Goal: Information Seeking & Learning: Find specific fact

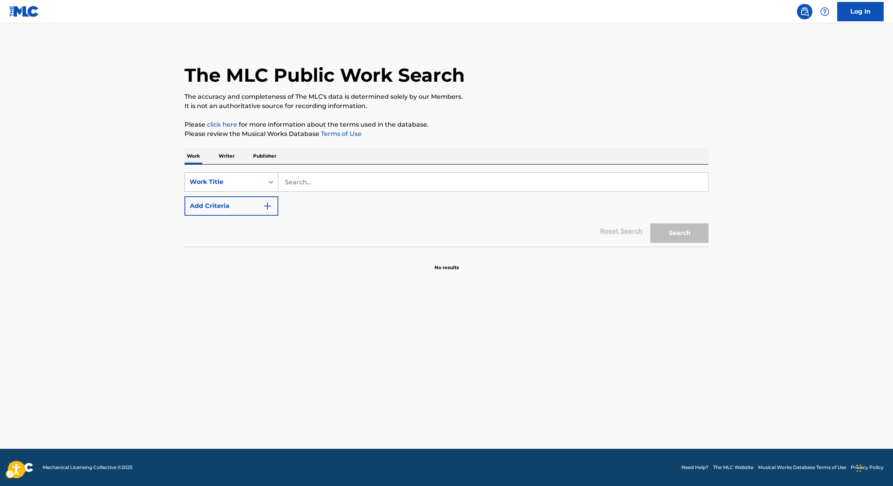
click at [257, 182] on div "Work Title" at bounding box center [225, 182] width 70 height 9
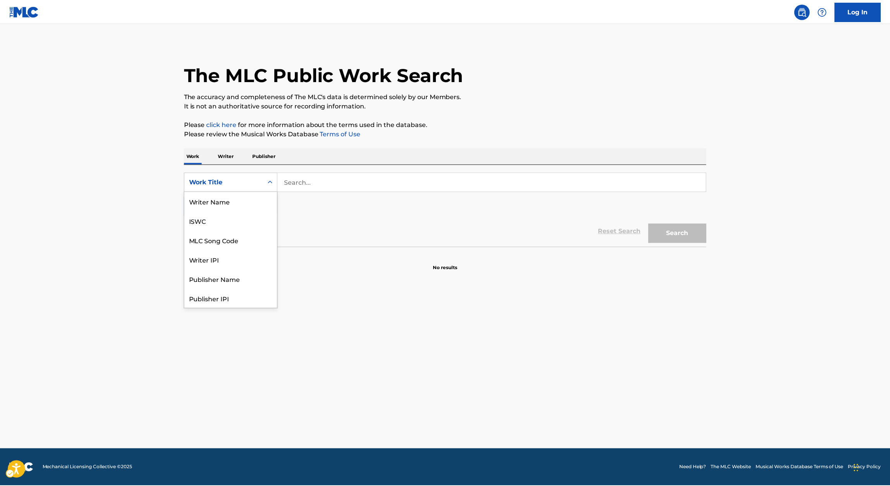
scroll to position [39, 0]
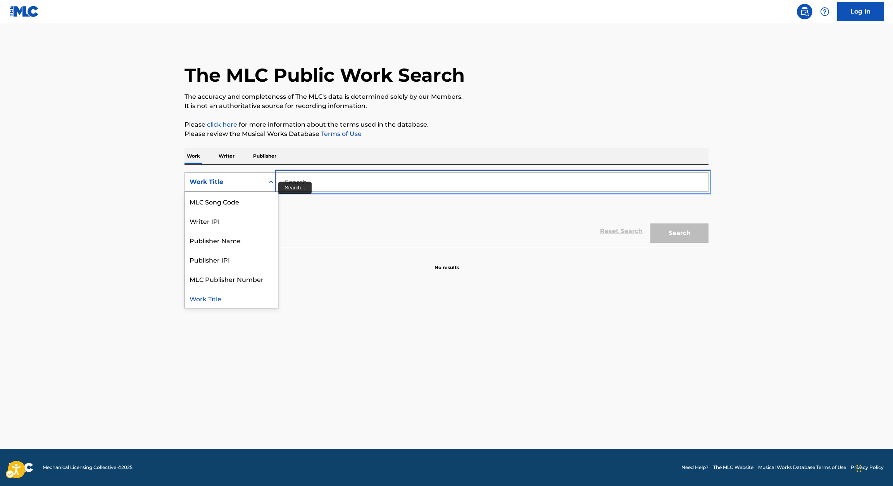
click at [329, 180] on input "Search..." at bounding box center [493, 182] width 430 height 19
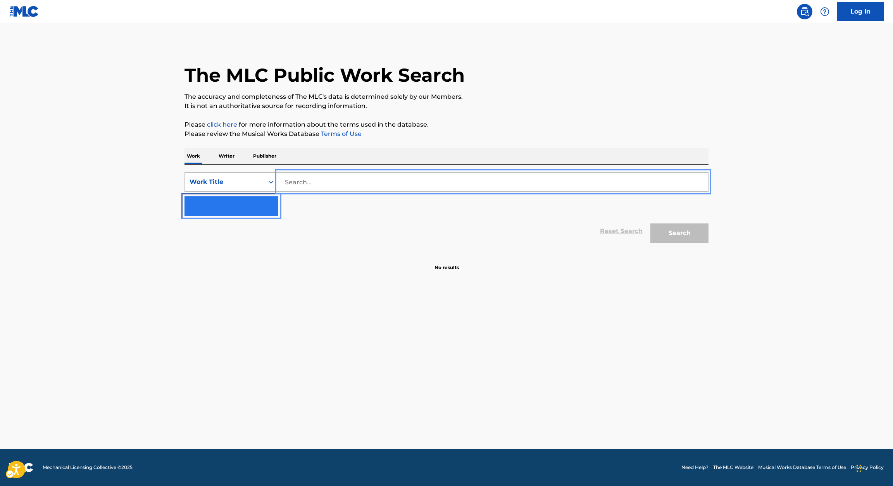
click at [230, 205] on button "Add Criteria" at bounding box center [232, 206] width 94 height 19
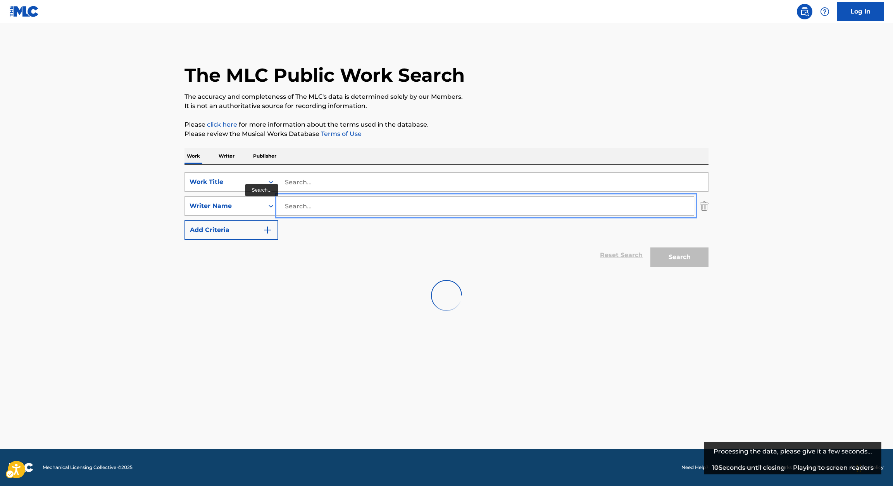
click at [311, 208] on input "Search..." at bounding box center [486, 206] width 416 height 19
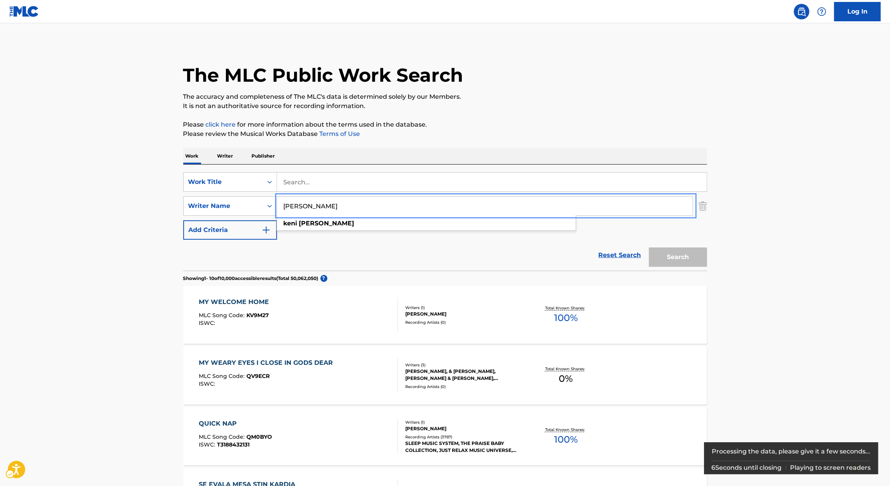
type input "Keni Burke"
click at [320, 192] on div "SearchWithCriteriad8af5c43-edd8-4cd3-a185-71f77678b5a7 Work Title SearchWithCri…" at bounding box center [445, 205] width 524 height 67
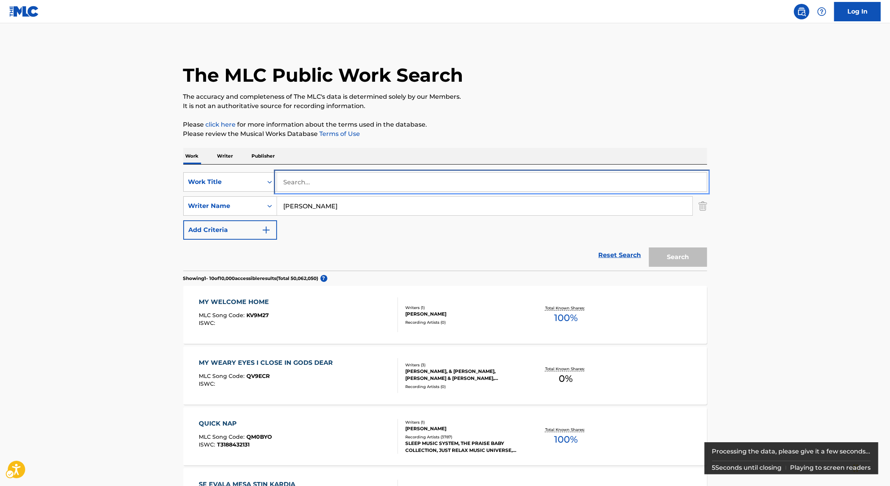
click at [324, 188] on input "Search..." at bounding box center [492, 182] width 430 height 19
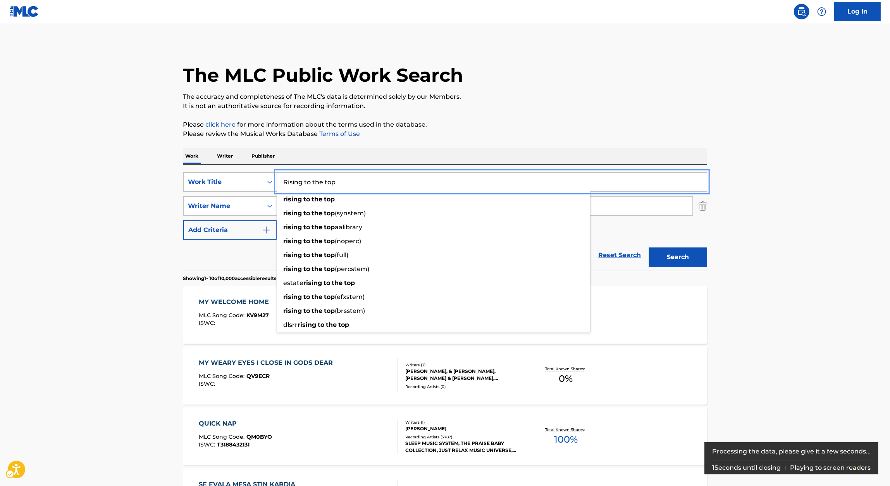
type input "Rising to the top"
click at [654, 115] on div "The MLC Public Work Search The accuracy and completeness of The MLC's data is d…" at bounding box center [445, 487] width 543 height 889
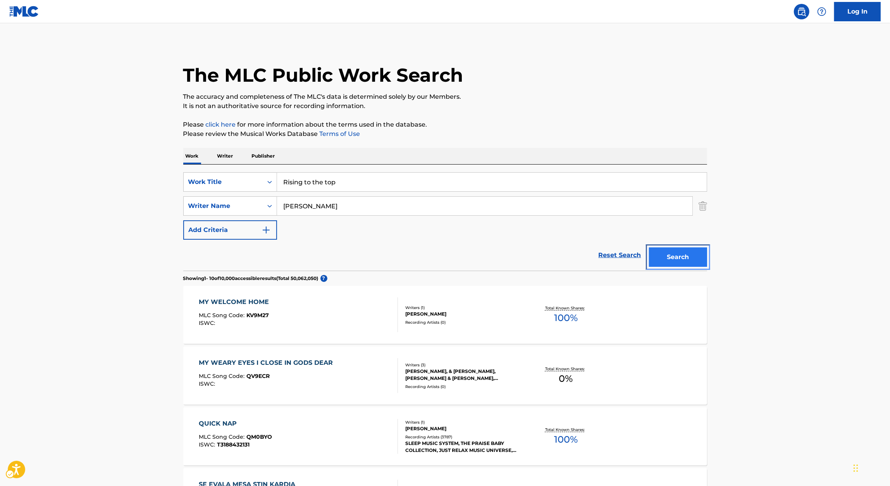
click at [680, 257] on button "Search" at bounding box center [678, 257] width 58 height 19
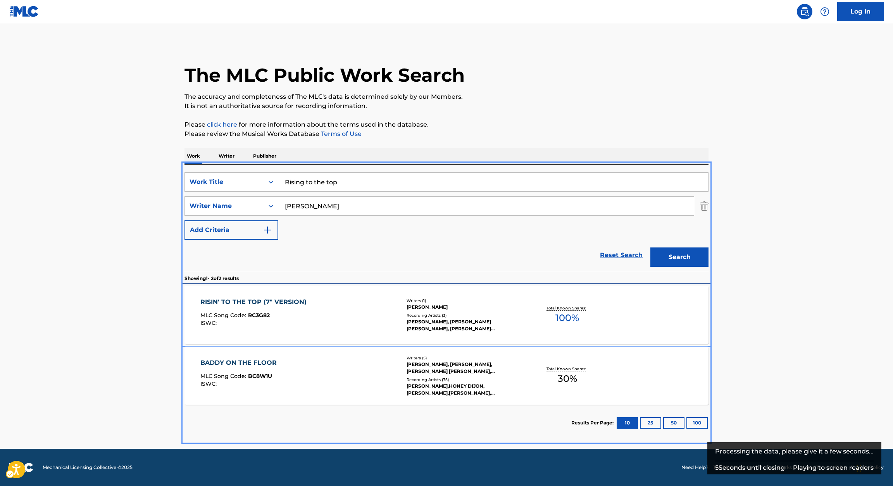
click at [284, 302] on div "RISIN' TO THE TOP (7" VERSION)" at bounding box center [255, 302] width 110 height 9
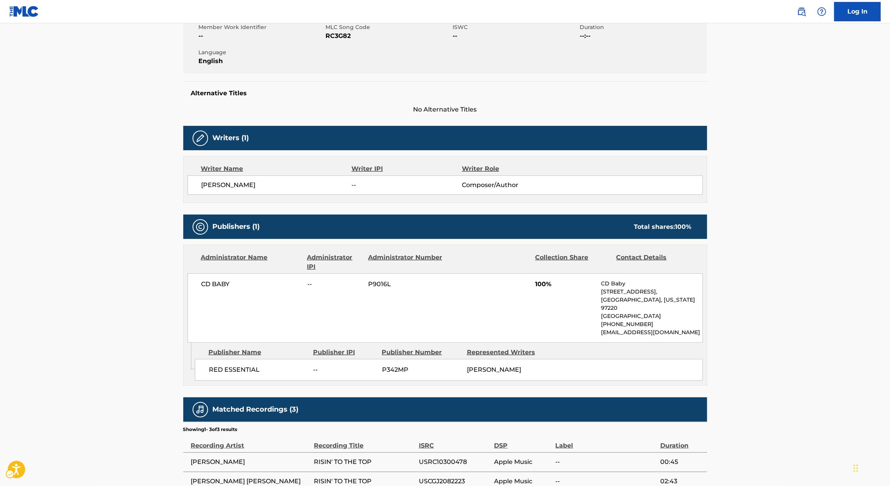
scroll to position [146, 0]
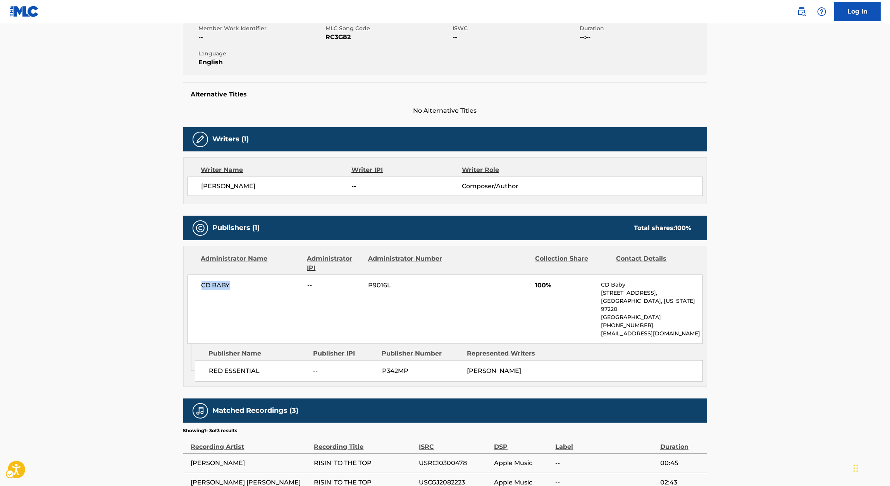
drag, startPoint x: 236, startPoint y: 286, endPoint x: 195, endPoint y: 285, distance: 40.3
click at [195, 285] on div "CD BABY -- P9016L 100% CD Baby 9600 NE Cascades Pkwy , Unit Ste 180, Portland, …" at bounding box center [446, 309] width 516 height 69
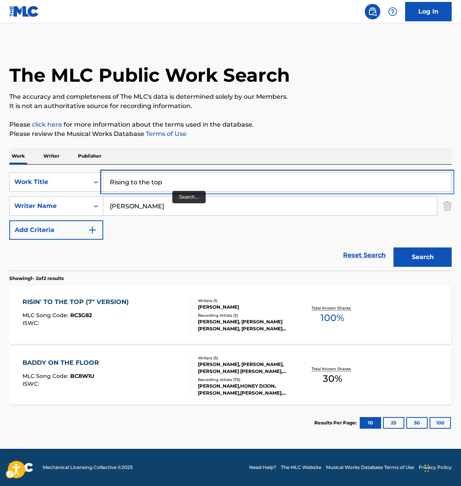
click at [171, 189] on input "Rising to the top" at bounding box center [277, 182] width 348 height 19
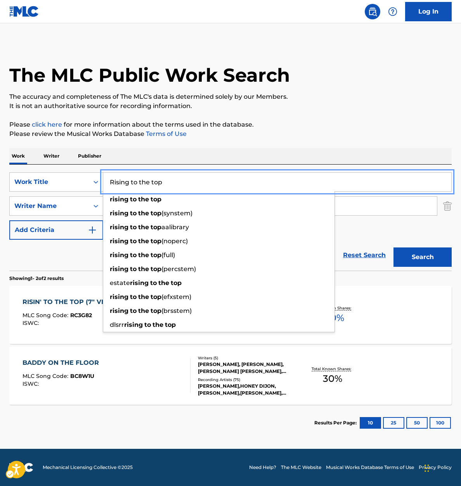
paste input "Working Man Blues"
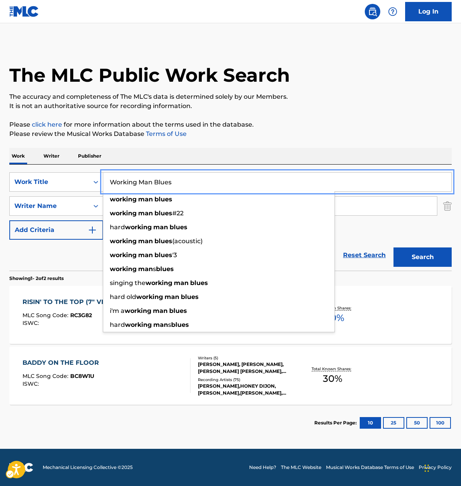
type input "Working Man Blues"
click at [223, 156] on div "Work Writer Publisher" at bounding box center [230, 156] width 442 height 16
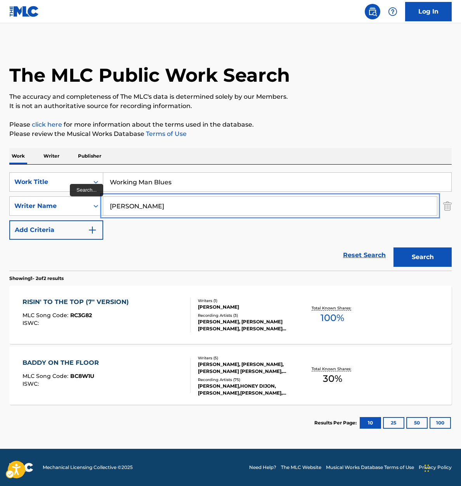
click at [215, 203] on input "Keni Burke" at bounding box center [269, 206] width 333 height 19
paste input "JEREMY GARRETT"
type input "JEREMY GARRETT"
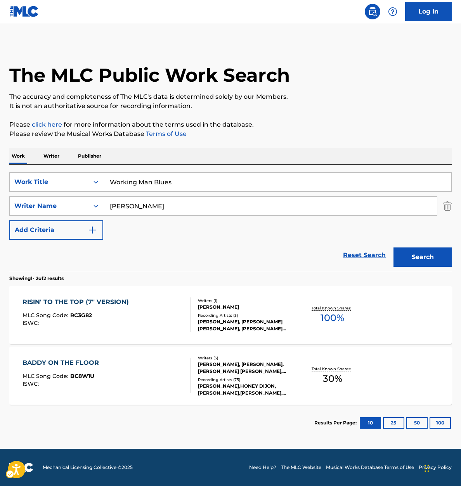
click at [360, 147] on div "The MLC Public Work Search The accuracy and completeness of The MLC's data is d…" at bounding box center [230, 242] width 461 height 399
click at [423, 266] on button "Search" at bounding box center [422, 257] width 58 height 19
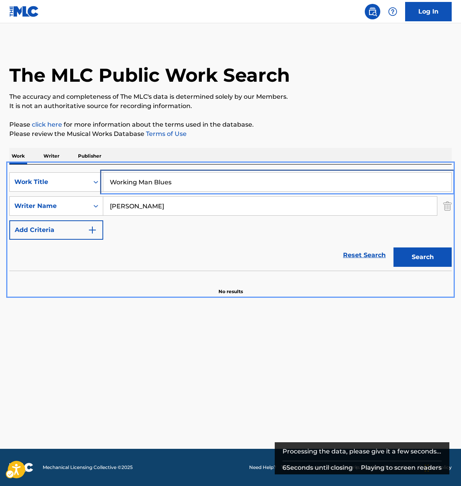
click at [162, 184] on input "Working Man Blues" at bounding box center [277, 182] width 348 height 19
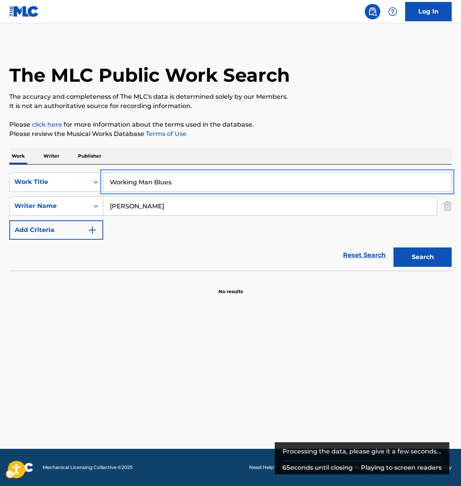
click at [162, 184] on input "Working Man Blues" at bounding box center [277, 182] width 348 height 19
click at [82, 185] on div "Work Title" at bounding box center [49, 182] width 70 height 9
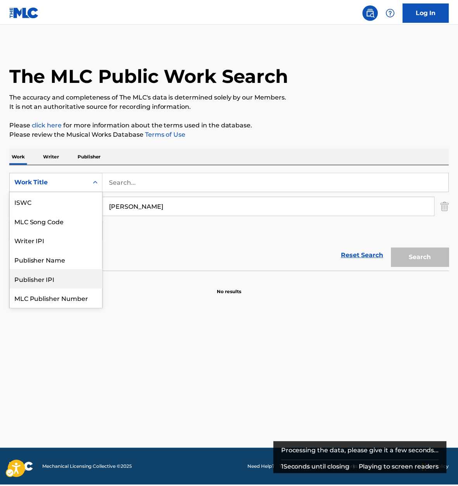
scroll to position [19, 0]
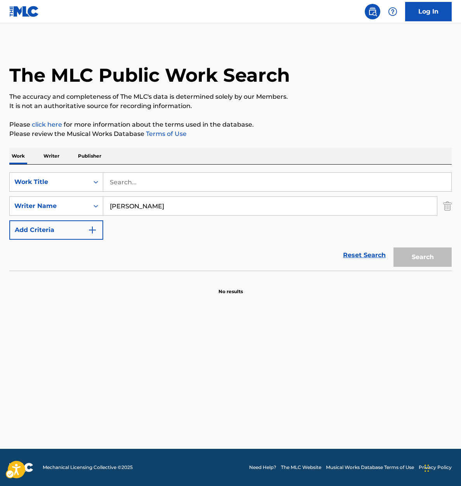
click at [165, 252] on div "Reset Search Search" at bounding box center [230, 255] width 442 height 31
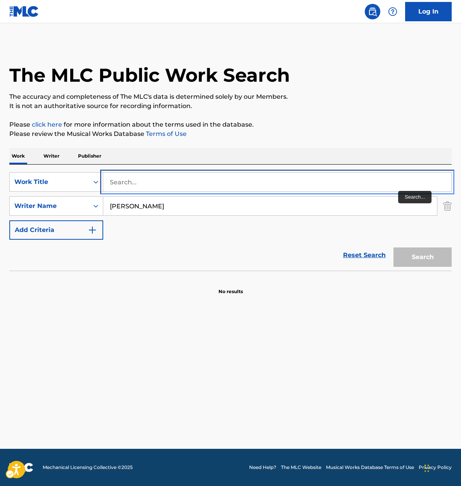
click at [240, 184] on input "Search..." at bounding box center [277, 182] width 348 height 19
paste input "Dead Man Walking"
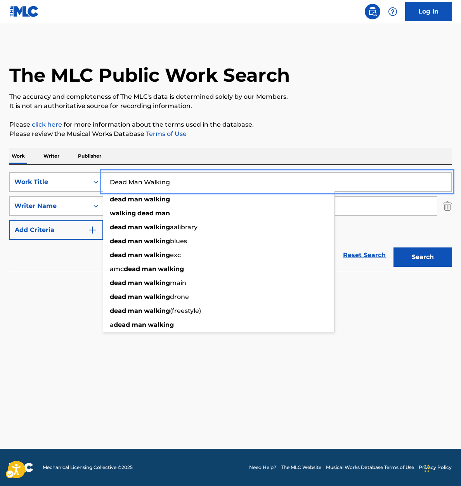
type input "Dead Man Walking"
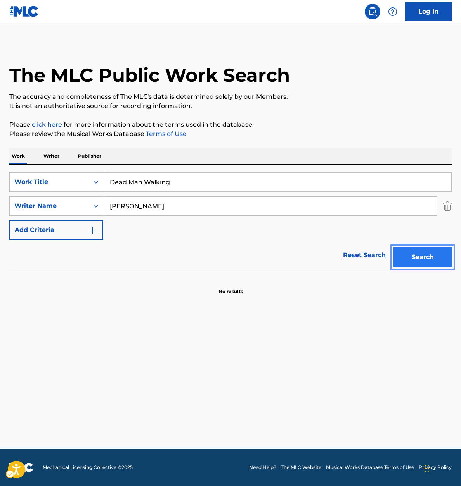
click at [429, 252] on button "Search" at bounding box center [422, 257] width 58 height 19
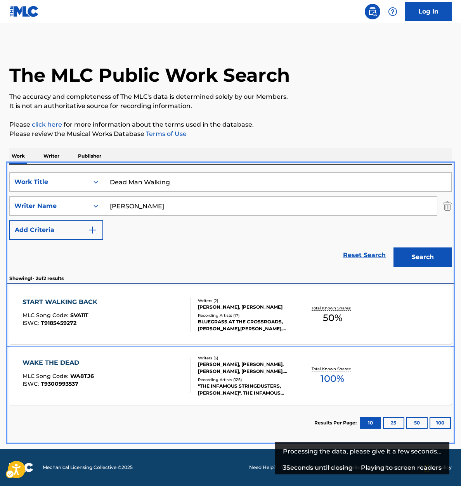
click at [111, 312] on div "START WALKING BACK MLC Song Code : SVA11T ISWC : T9185459272" at bounding box center [106, 315] width 168 height 35
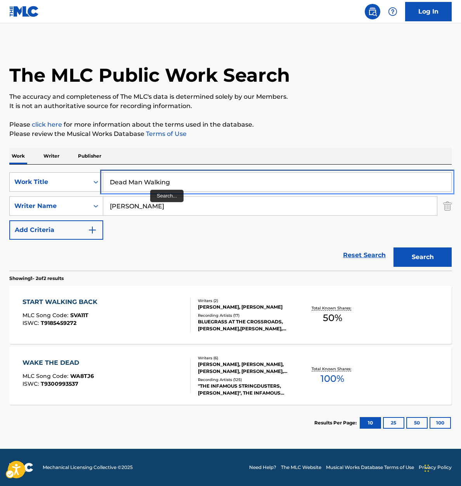
click at [161, 184] on input "Dead Man Walking" at bounding box center [277, 182] width 348 height 19
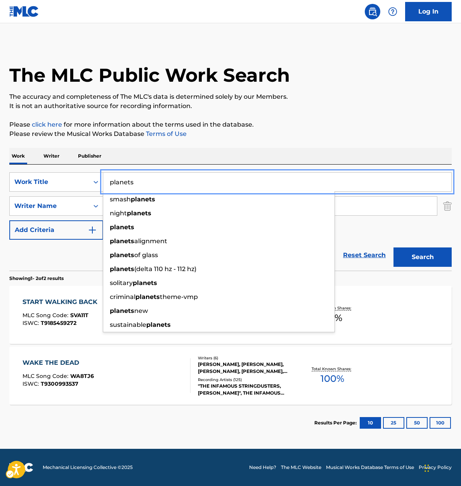
type input "planets"
click at [323, 138] on p "Please review the Musical Works Database Terms of Use | New Window" at bounding box center [230, 133] width 442 height 9
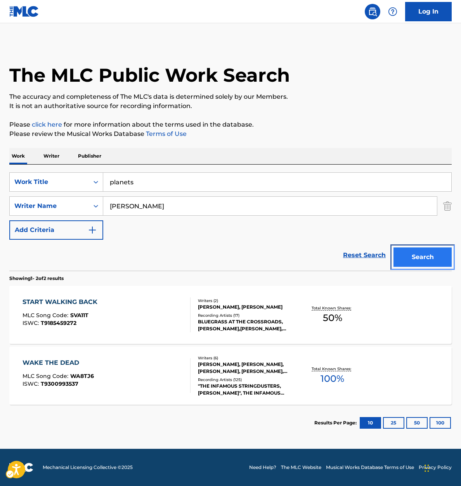
click at [424, 257] on button "Search" at bounding box center [422, 257] width 58 height 19
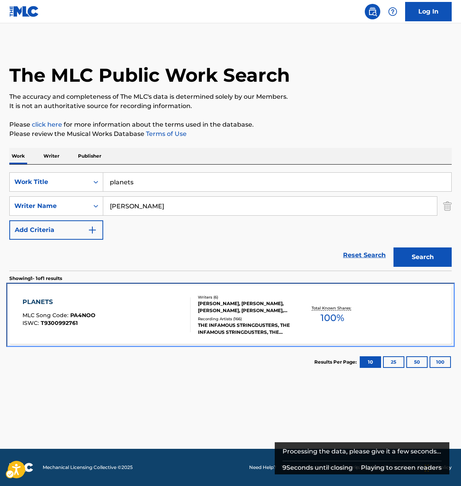
click at [50, 304] on div "PLANETS" at bounding box center [58, 302] width 73 height 9
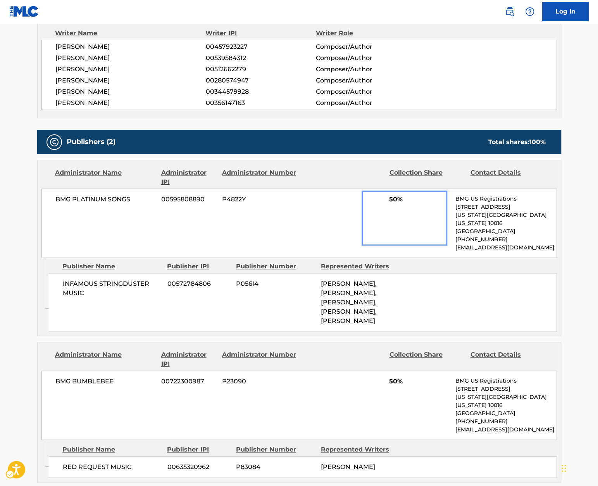
scroll to position [284, 0]
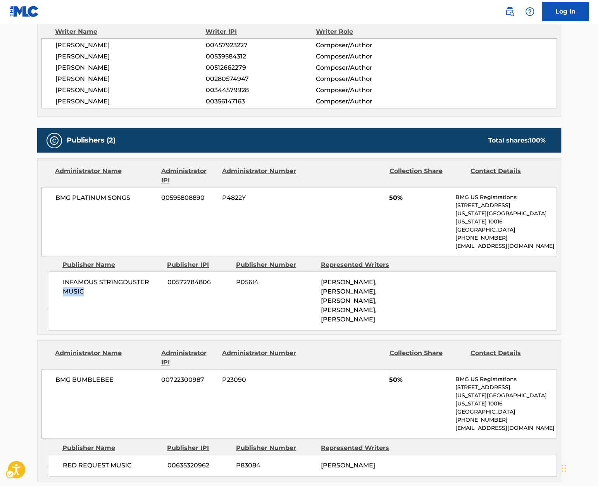
drag, startPoint x: 88, startPoint y: 281, endPoint x: 59, endPoint y: 281, distance: 29.5
click at [59, 281] on div "INFAMOUS STRINGDUSTER MUSIC 00572784806 P056I4 ANDREW NUNZIO FALCO, JEREMY G GA…" at bounding box center [303, 301] width 508 height 59
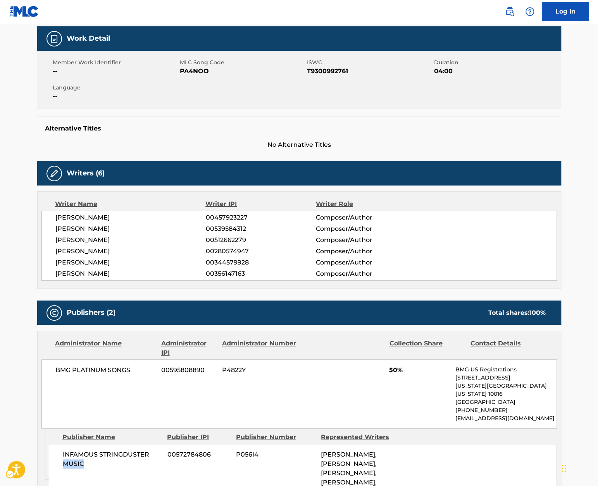
scroll to position [116, 0]
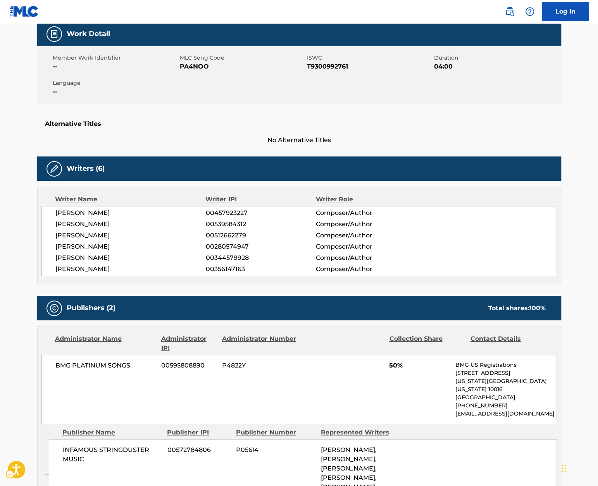
click at [54, 440] on div "INFAMOUS STRINGDUSTER MUSIC 00572784806 P056I4 ANDREW NUNZIO FALCO, JEREMY G GA…" at bounding box center [303, 469] width 508 height 59
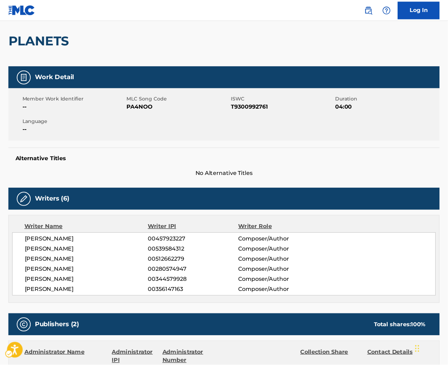
scroll to position [64, 0]
